Goal: Information Seeking & Learning: Learn about a topic

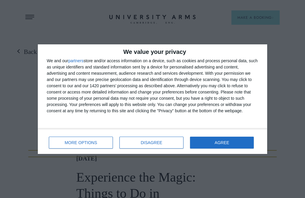
click at [202, 140] on button "AGREE" at bounding box center [222, 143] width 64 height 12
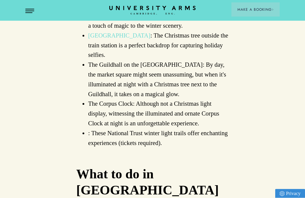
scroll to position [1413, 0]
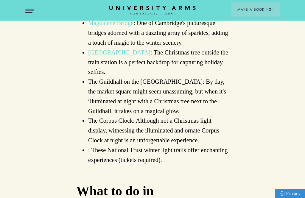
scroll to position [1396, 0]
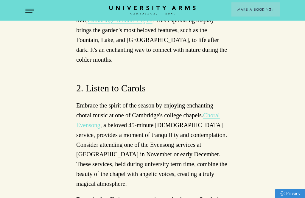
scroll to position [1667, 0]
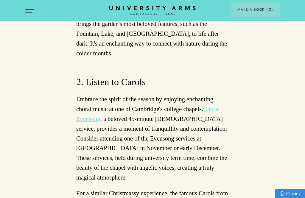
scroll to position [1652, 0]
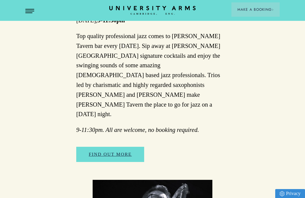
scroll to position [287, 0]
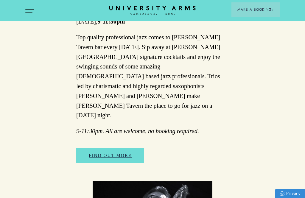
click at [98, 148] on link "FIND OUT MORE" at bounding box center [110, 155] width 68 height 15
